Goal: Task Accomplishment & Management: Complete application form

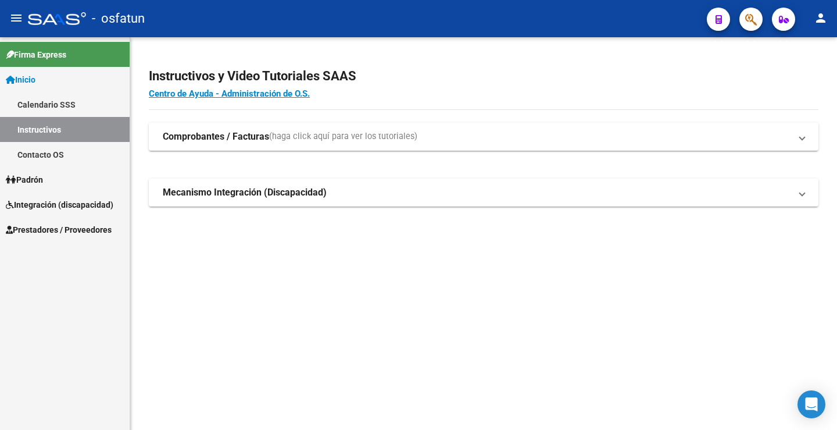
click at [58, 183] on link "Padrón" at bounding box center [65, 179] width 130 height 25
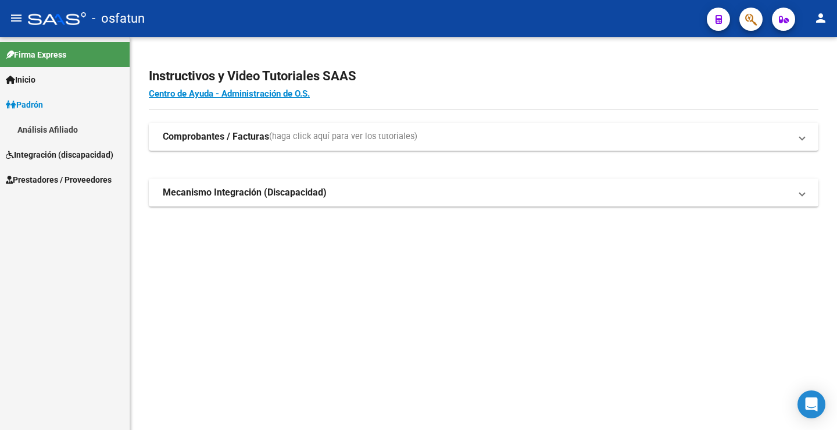
click at [64, 111] on link "Padrón" at bounding box center [65, 104] width 130 height 25
click at [63, 110] on link "Padrón" at bounding box center [65, 104] width 130 height 25
click at [69, 158] on span "Integración (discapacidad)" at bounding box center [60, 154] width 108 height 13
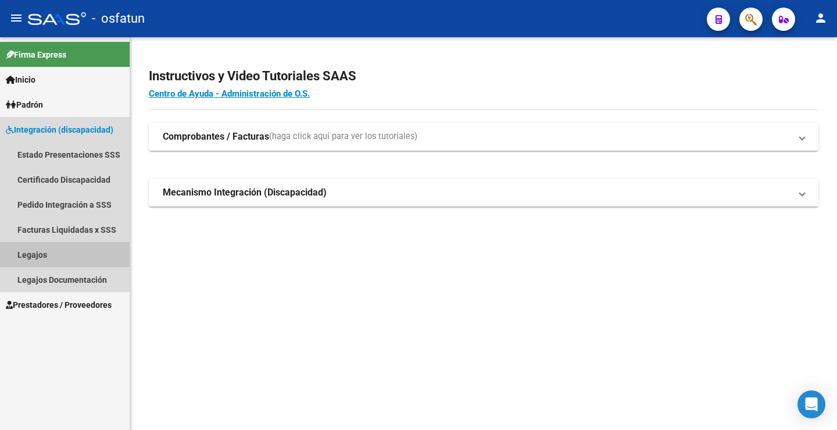
click at [66, 256] on link "Legajos" at bounding box center [65, 254] width 130 height 25
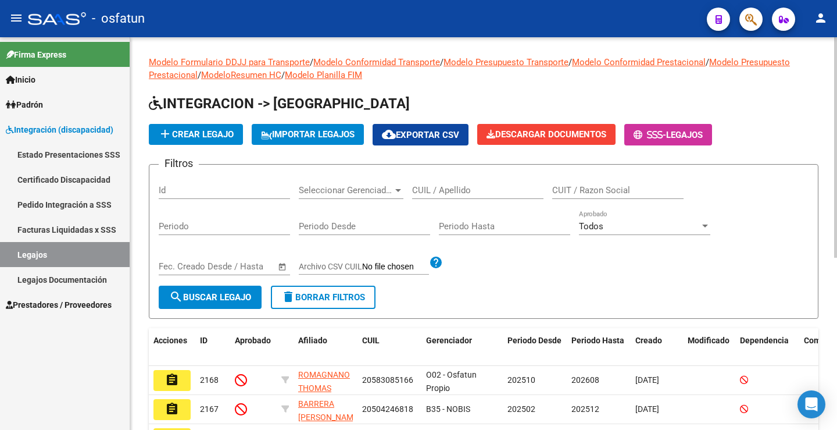
click at [476, 188] on input "CUIL / Apellido" at bounding box center [477, 190] width 131 height 10
paste input "27510928348"
type input "27510928348"
click at [228, 291] on button "search Buscar Legajo" at bounding box center [210, 296] width 103 height 23
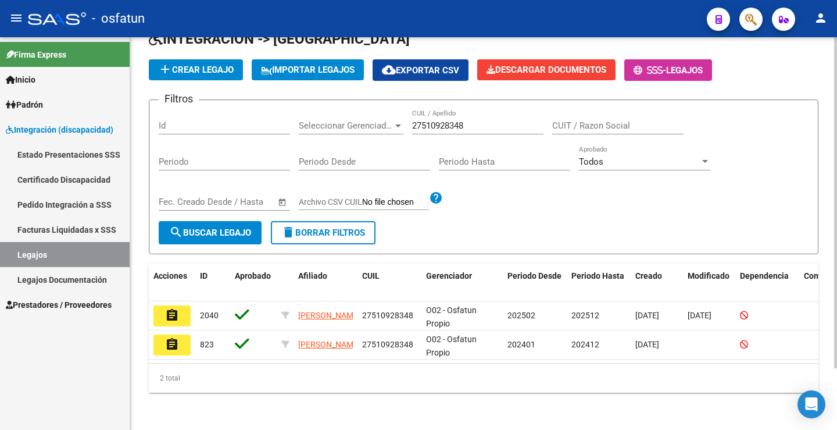
scroll to position [73, 0]
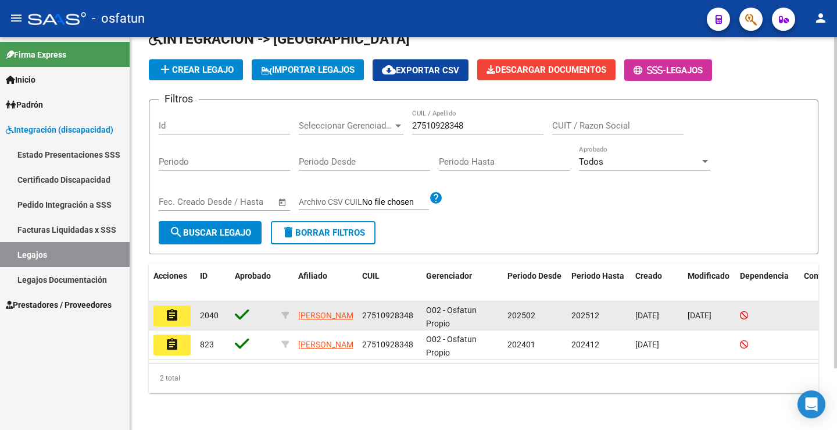
click at [171, 310] on mat-icon "assignment" at bounding box center [172, 315] width 14 height 14
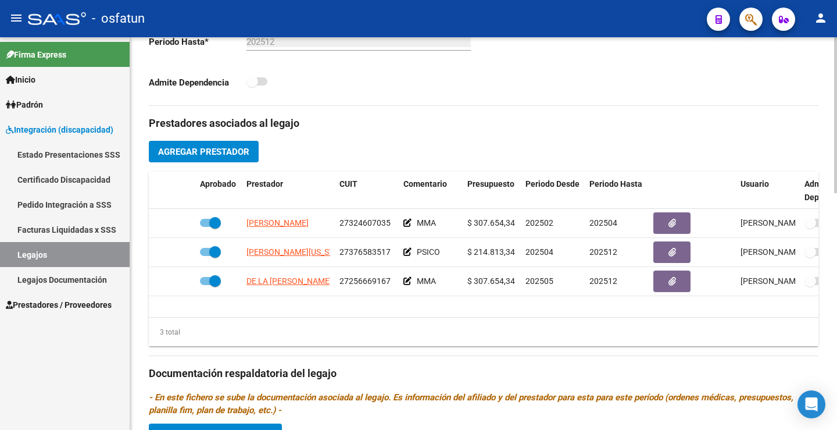
scroll to position [363, 0]
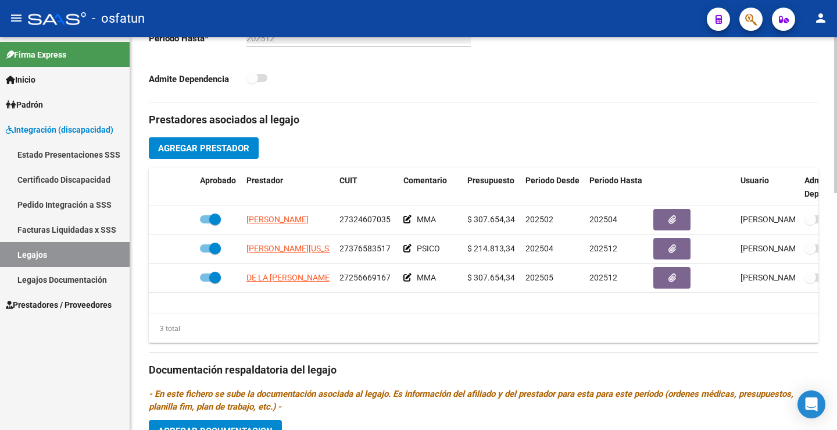
click at [228, 146] on span "Agregar Prestador" at bounding box center [203, 148] width 91 height 10
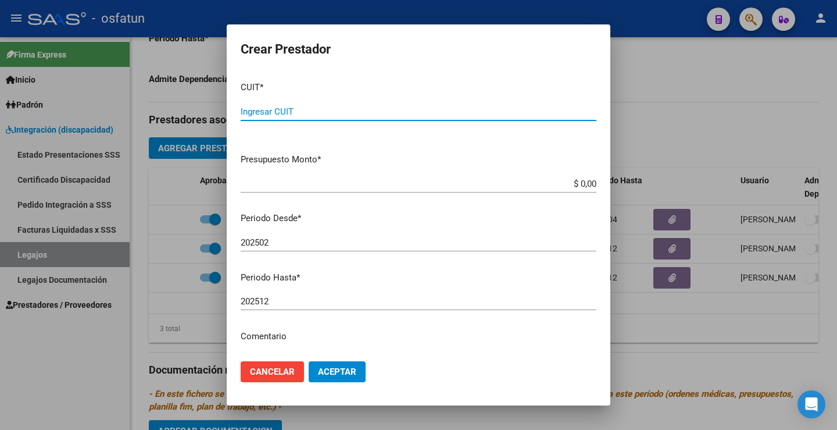
click at [303, 115] on input "Ingresar CUIT" at bounding box center [419, 111] width 356 height 10
type input "27-31127012-0"
click at [574, 183] on input "$ 0,00" at bounding box center [419, 183] width 356 height 10
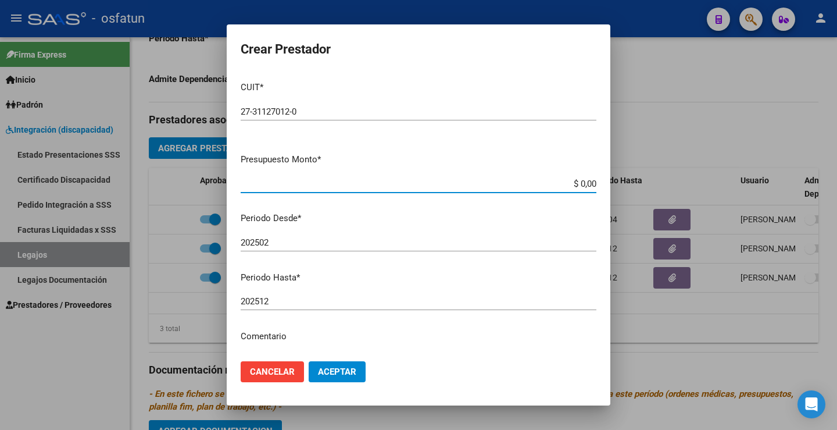
click at [574, 183] on input "$ 0,00" at bounding box center [419, 183] width 356 height 10
